Goal: Task Accomplishment & Management: Complete application form

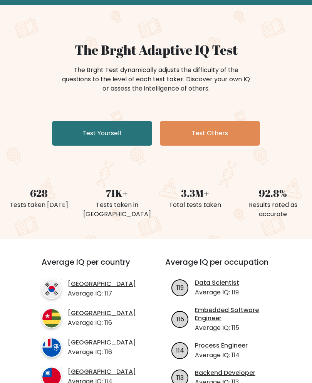
scroll to position [37, 0]
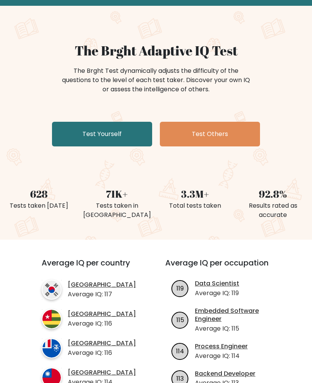
click at [62, 136] on link "Test Yourself" at bounding box center [102, 134] width 100 height 25
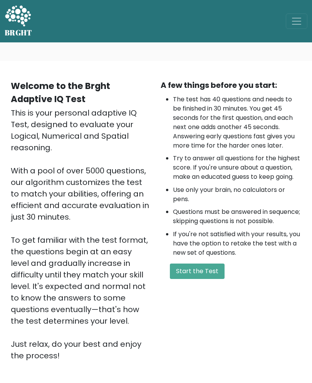
click at [195, 279] on button "Start the Test" at bounding box center [197, 271] width 55 height 15
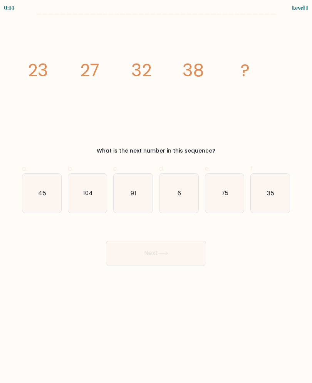
click at [36, 190] on icon "45" at bounding box center [41, 193] width 39 height 39
click at [156, 191] on input "a. 45" at bounding box center [156, 193] width 0 height 5
radio input "true"
click at [174, 256] on button "Next" at bounding box center [156, 253] width 100 height 25
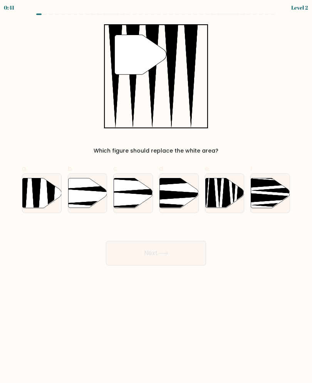
click at [30, 185] on icon at bounding box center [41, 193] width 39 height 30
click at [156, 191] on input "a." at bounding box center [156, 193] width 0 height 5
radio input "true"
click at [198, 257] on button "Next" at bounding box center [156, 253] width 100 height 25
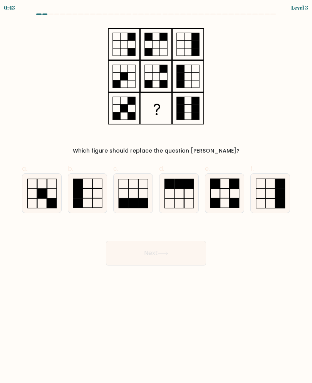
click at [84, 187] on icon at bounding box center [87, 193] width 39 height 39
click at [156, 191] on input "b." at bounding box center [156, 193] width 0 height 5
radio input "true"
click at [128, 243] on button "Next" at bounding box center [156, 253] width 100 height 25
